Goal: Information Seeking & Learning: Learn about a topic

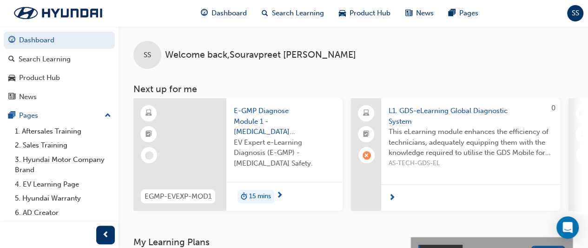
click at [281, 61] on div "SS Welcome back , [PERSON_NAME]" at bounding box center [354, 47] width 470 height 43
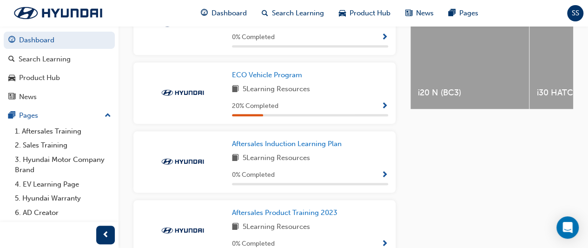
scroll to position [400, 0]
click at [386, 108] on span "Show Progress" at bounding box center [384, 106] width 7 height 8
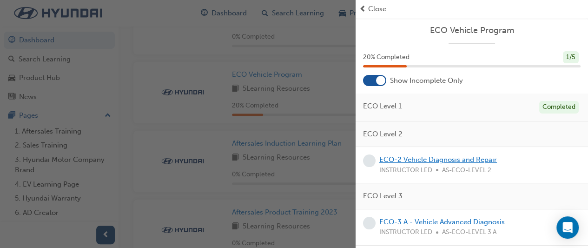
click at [438, 160] on link "ECO-2 Vehicle Diagnosis and Repair" at bounding box center [438, 159] width 118 height 8
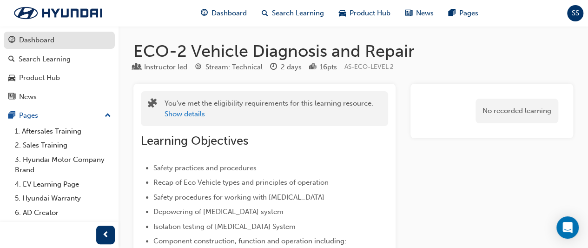
click at [82, 40] on div "Dashboard" at bounding box center [59, 40] width 102 height 12
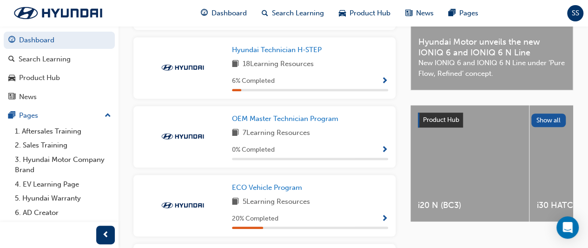
scroll to position [348, 0]
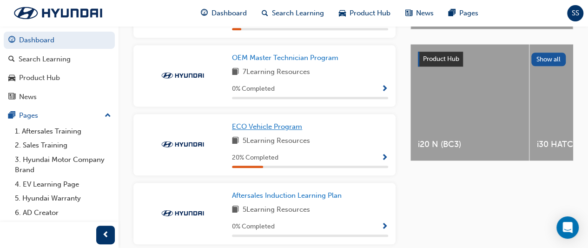
click at [269, 130] on span "ECO Vehicle Program" at bounding box center [267, 126] width 70 height 8
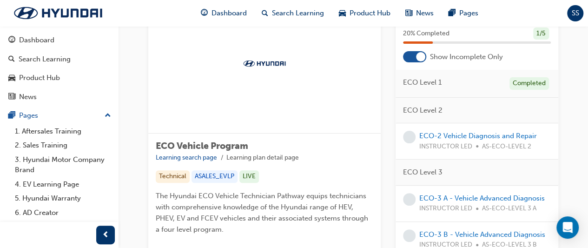
scroll to position [53, 0]
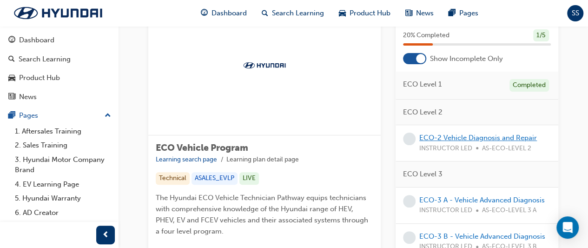
click at [468, 142] on link "ECO-2 Vehicle Diagnosis and Repair" at bounding box center [478, 137] width 118 height 8
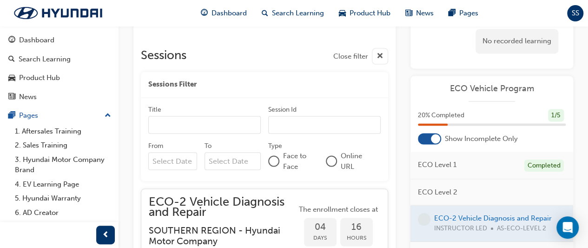
scroll to position [769, 0]
click at [219, 134] on input "Title" at bounding box center [204, 125] width 113 height 18
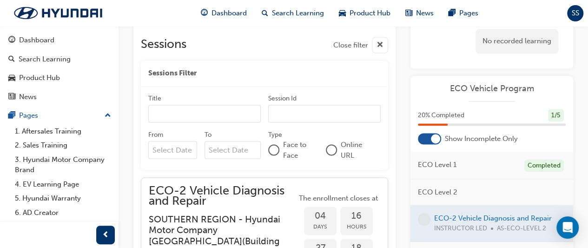
scroll to position [782, 0]
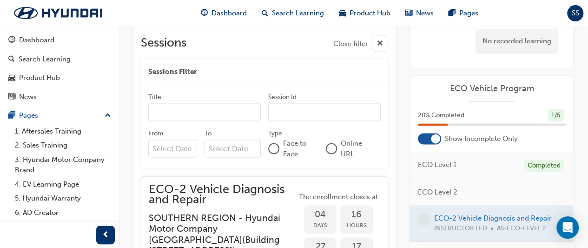
click at [384, 52] on div "button" at bounding box center [380, 43] width 16 height 16
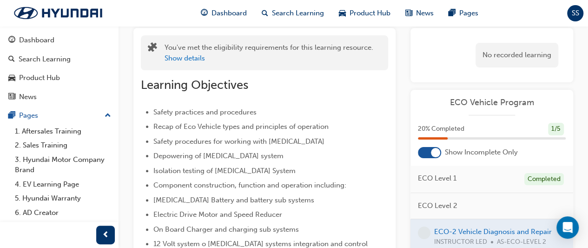
scroll to position [0, 0]
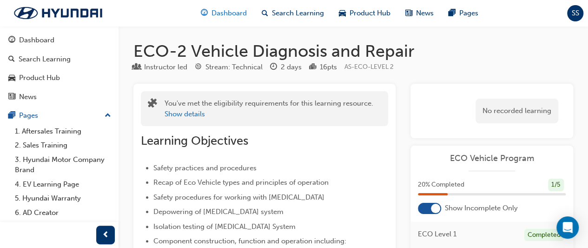
click at [226, 12] on span "Dashboard" at bounding box center [229, 13] width 35 height 11
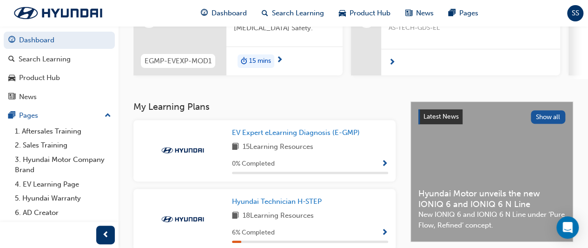
scroll to position [136, 0]
click at [304, 136] on span "EV Expert eLearning Diagnosis (E-GMP)" at bounding box center [296, 132] width 128 height 8
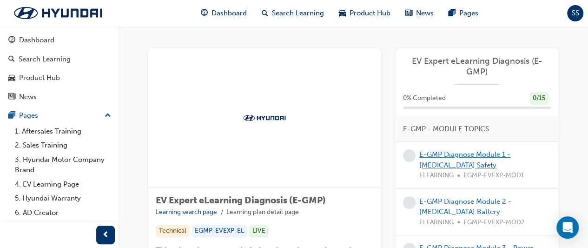
click at [448, 154] on link "E-GMP Diagnose Module 1 - [MEDICAL_DATA] Safety" at bounding box center [464, 159] width 91 height 19
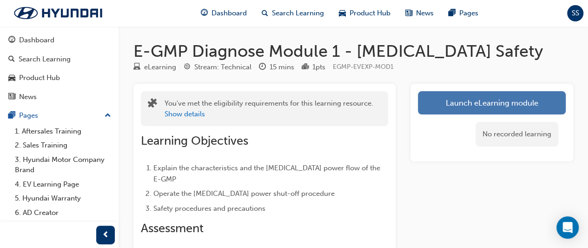
click at [470, 104] on link "Launch eLearning module" at bounding box center [492, 102] width 148 height 23
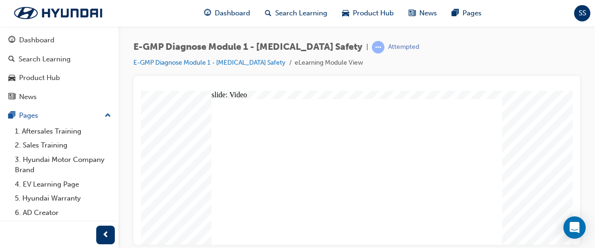
radio input "true"
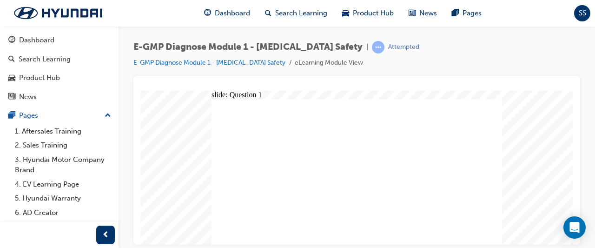
radio input "false"
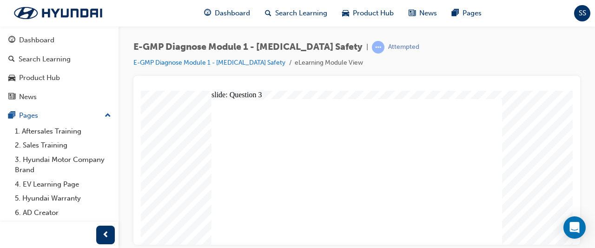
radio input "true"
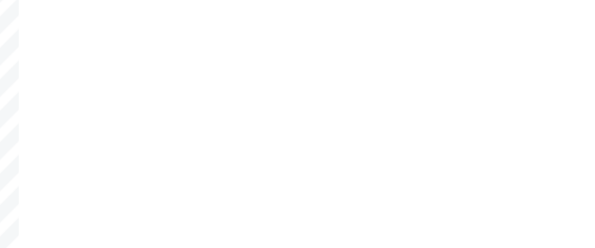
radio input "true"
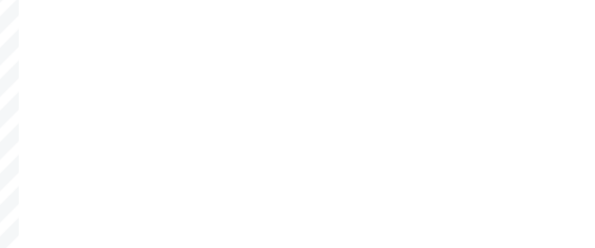
radio input "true"
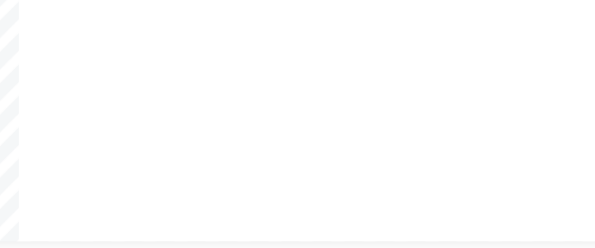
radio input "true"
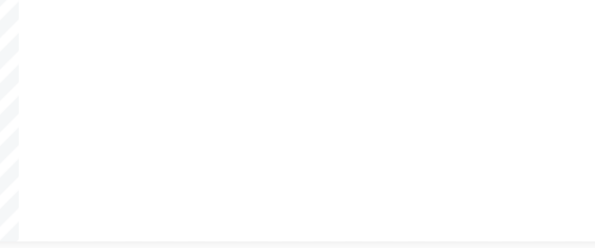
radio input "true"
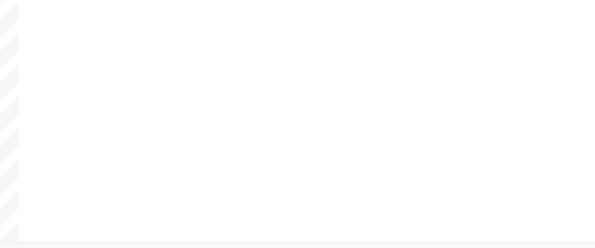
radio input "true"
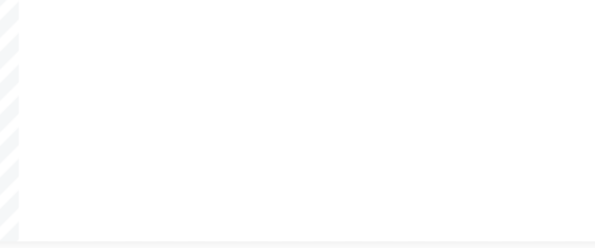
radio input "true"
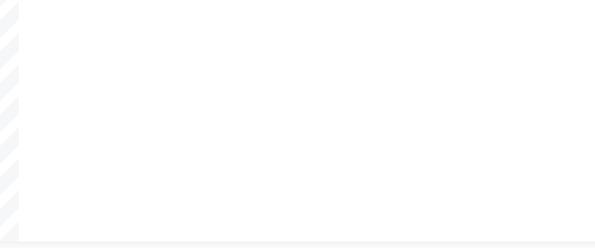
radio input "true"
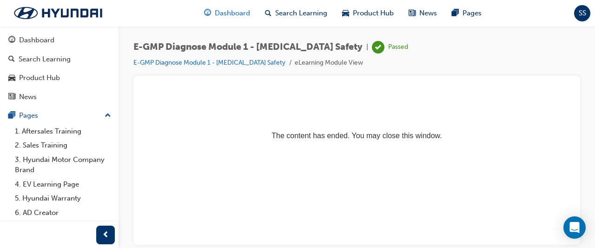
click at [225, 17] on span "Dashboard" at bounding box center [232, 13] width 35 height 11
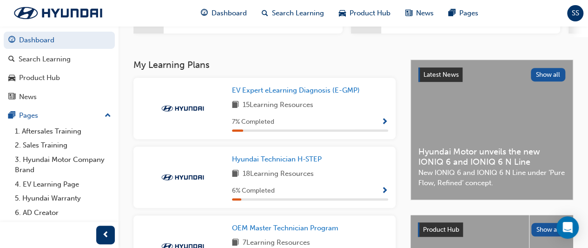
scroll to position [166, 0]
click at [295, 94] on span "EV Expert eLearning Diagnosis (E-GMP)" at bounding box center [296, 90] width 128 height 8
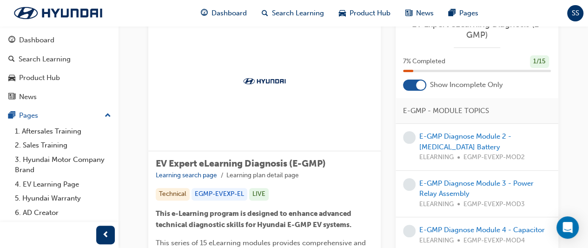
scroll to position [36, 0]
click at [444, 137] on link "E-GMP Diagnose Module 2 - [MEDICAL_DATA] Battery" at bounding box center [465, 142] width 92 height 19
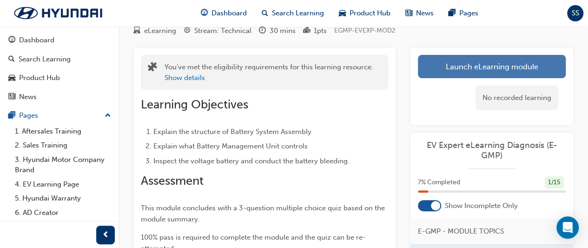
click at [470, 60] on link "Launch eLearning module" at bounding box center [492, 66] width 148 height 23
